Goal: Information Seeking & Learning: Learn about a topic

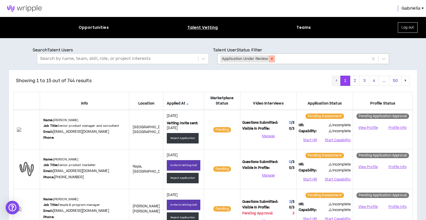
click at [271, 58] on icon "Remove Application Under Review" at bounding box center [272, 59] width 4 height 4
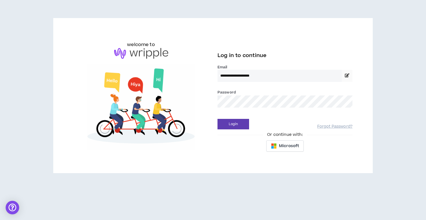
click at [233, 124] on button "Login" at bounding box center [234, 124] width 32 height 10
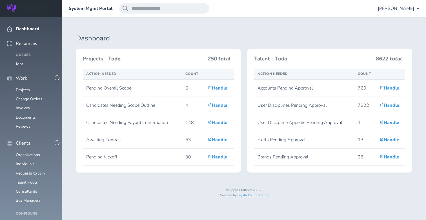
click at [404, 9] on span "[PERSON_NAME]" at bounding box center [396, 8] width 36 height 5
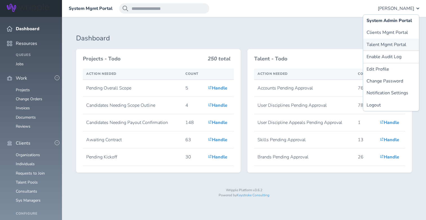
click at [390, 43] on link "Talent Mgmt Portal" at bounding box center [391, 45] width 56 height 12
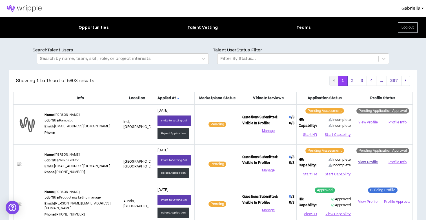
click at [366, 160] on link "View Profile" at bounding box center [368, 162] width 26 height 10
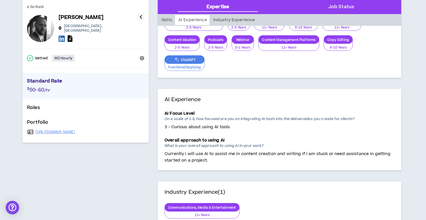
scroll to position [113, 0]
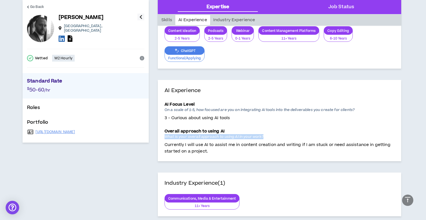
drag, startPoint x: 266, startPoint y: 134, endPoint x: 163, endPoint y: 137, distance: 102.9
click at [163, 137] on div "AI Experience AI Focus Level On a scale of 1-5, how focused are you on integrat…" at bounding box center [280, 120] width 244 height 81
copy p "What is your overall approach to using AI in your work?"
